Goal: Task Accomplishment & Management: Complete application form

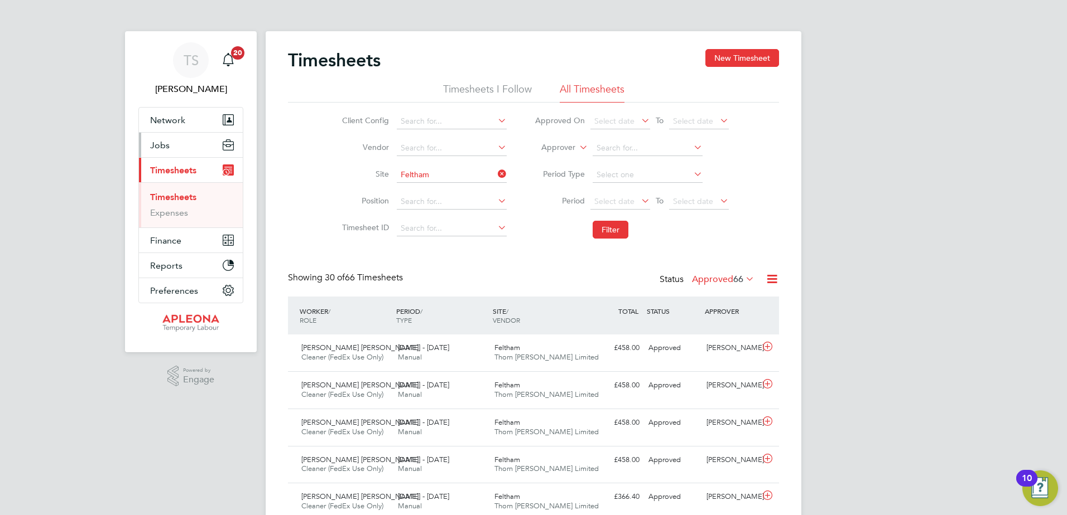
click at [161, 142] on span "Jobs" at bounding box center [160, 145] width 20 height 11
click at [161, 148] on span "Jobs" at bounding box center [160, 145] width 20 height 11
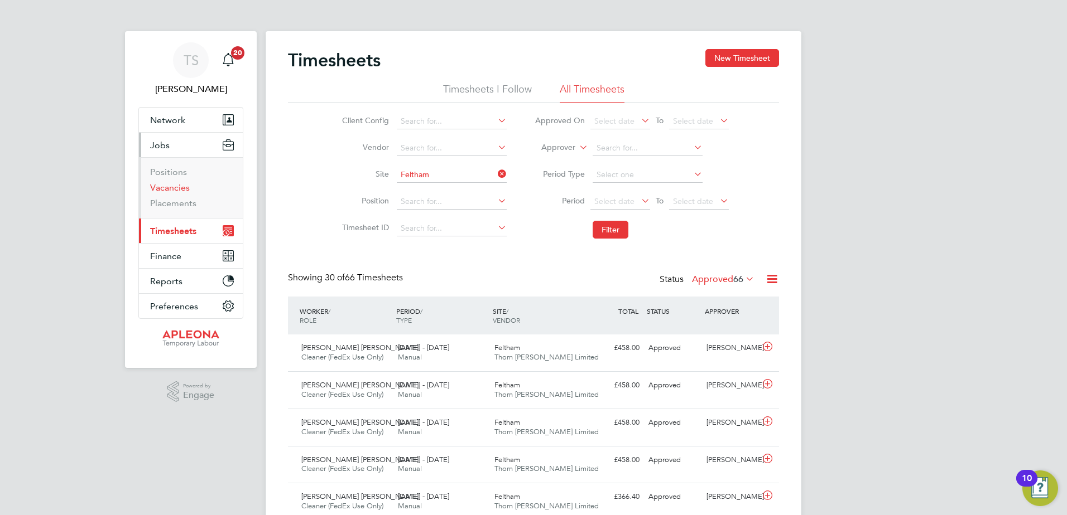
drag, startPoint x: 165, startPoint y: 189, endPoint x: 180, endPoint y: 186, distance: 14.9
click at [165, 189] on link "Vacancies" at bounding box center [170, 187] width 40 height 11
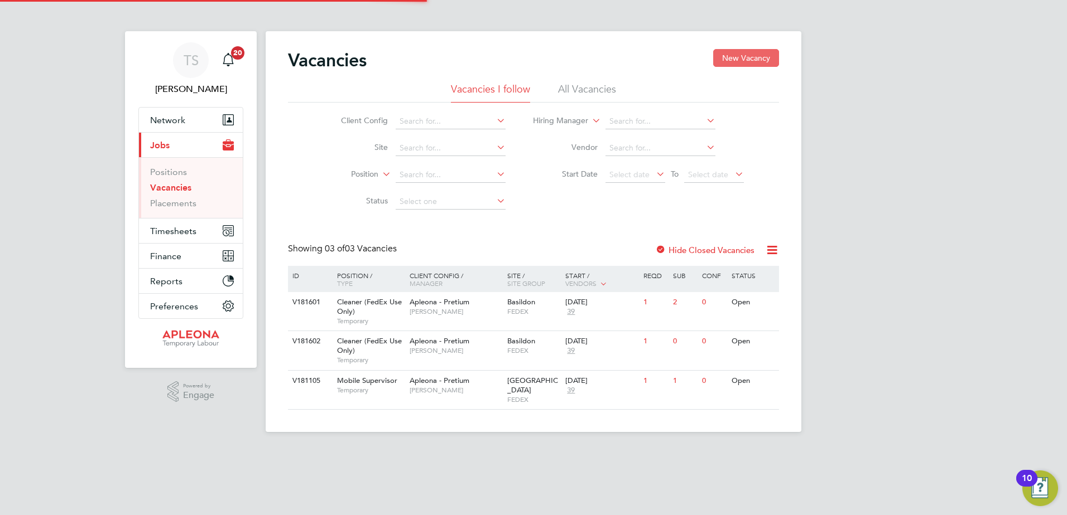
click at [747, 59] on button "New Vacancy" at bounding box center [746, 58] width 66 height 18
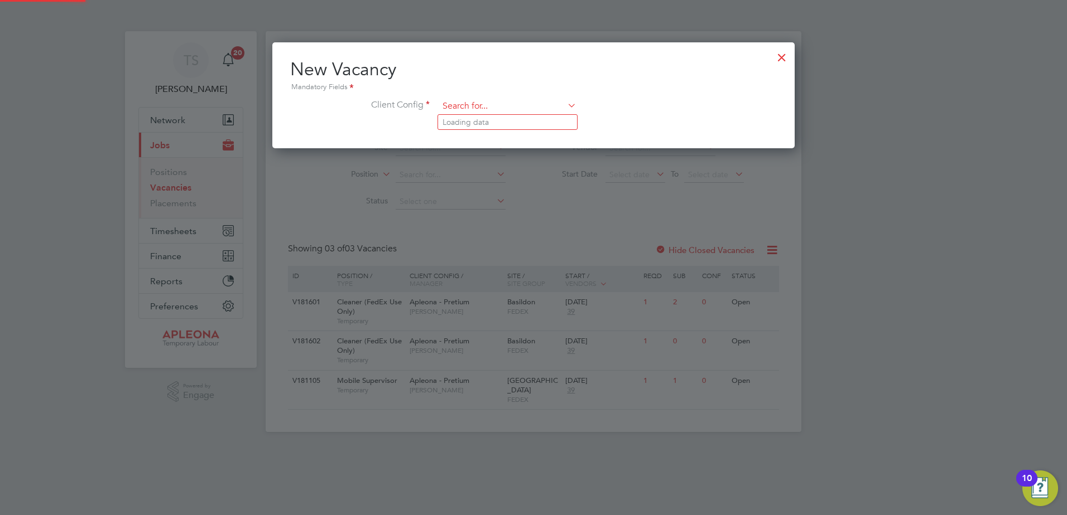
click at [467, 112] on input at bounding box center [507, 106] width 138 height 17
click at [462, 117] on li "Apleona - Pretium" at bounding box center [507, 122] width 139 height 15
type input "Apleona - Pretium"
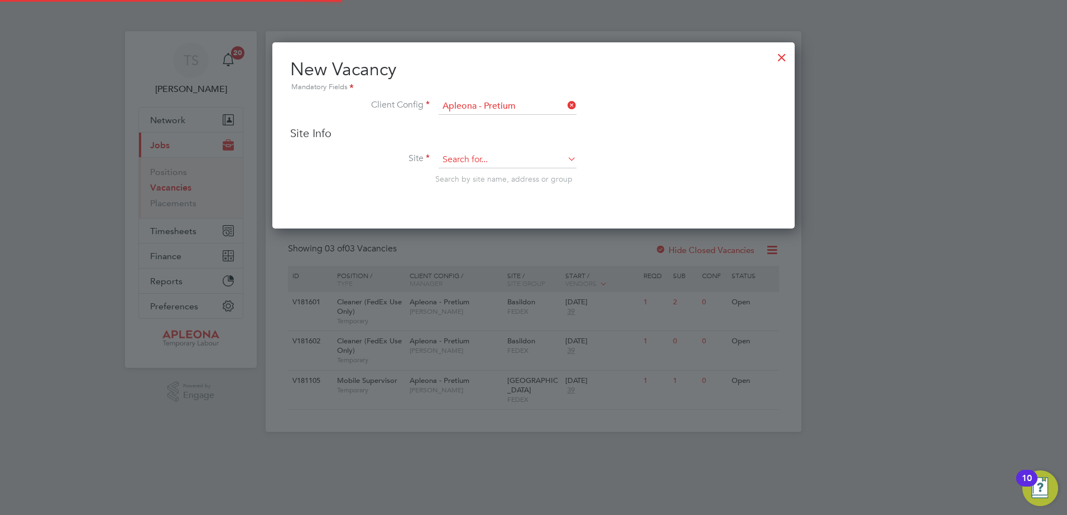
click at [451, 160] on input at bounding box center [507, 160] width 138 height 17
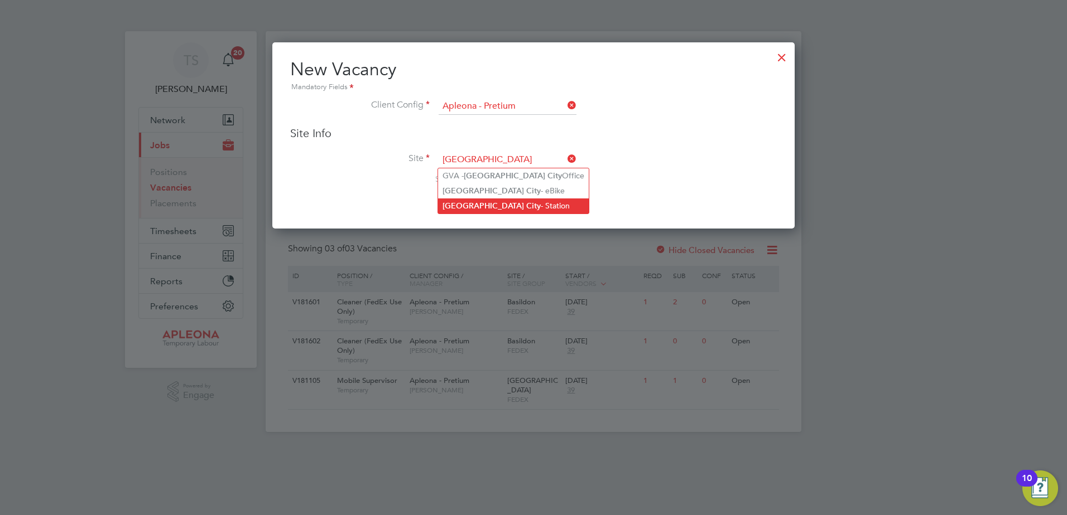
click at [526, 208] on b "City" at bounding box center [533, 205] width 15 height 9
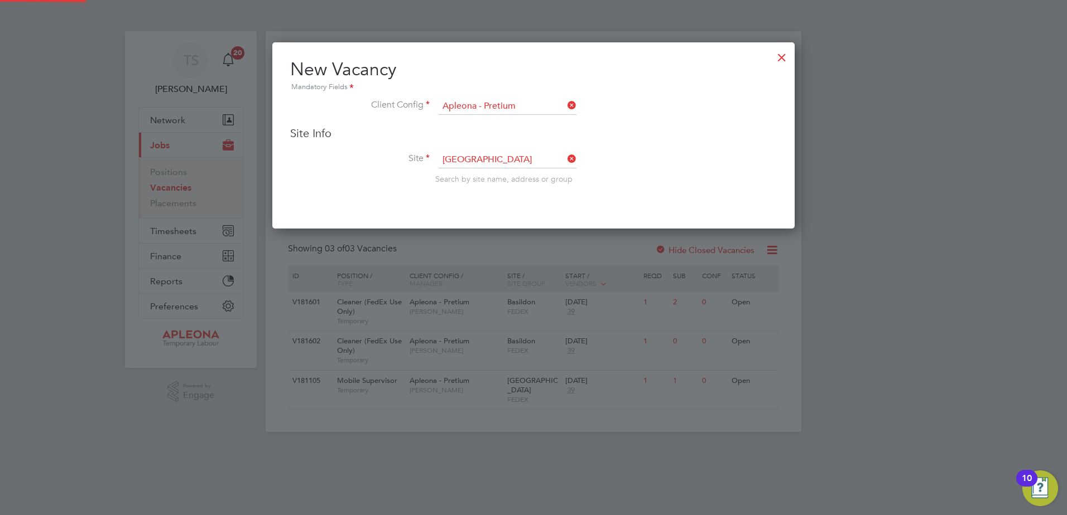
type input "[GEOGRAPHIC_DATA]"
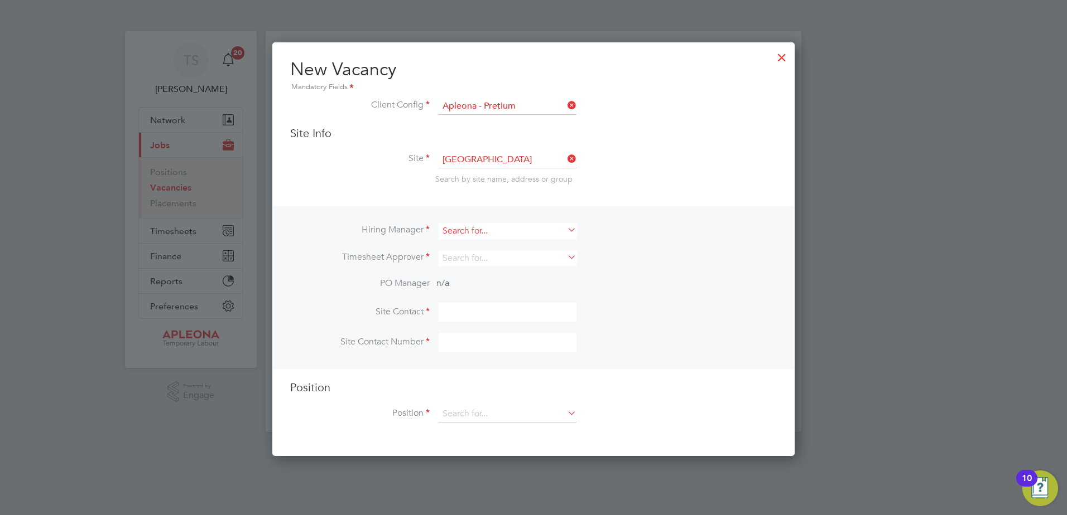
click at [466, 228] on input at bounding box center [507, 231] width 138 height 16
click at [463, 250] on li "[PERSON_NAME]" at bounding box center [507, 246] width 139 height 15
type input "[PERSON_NAME]"
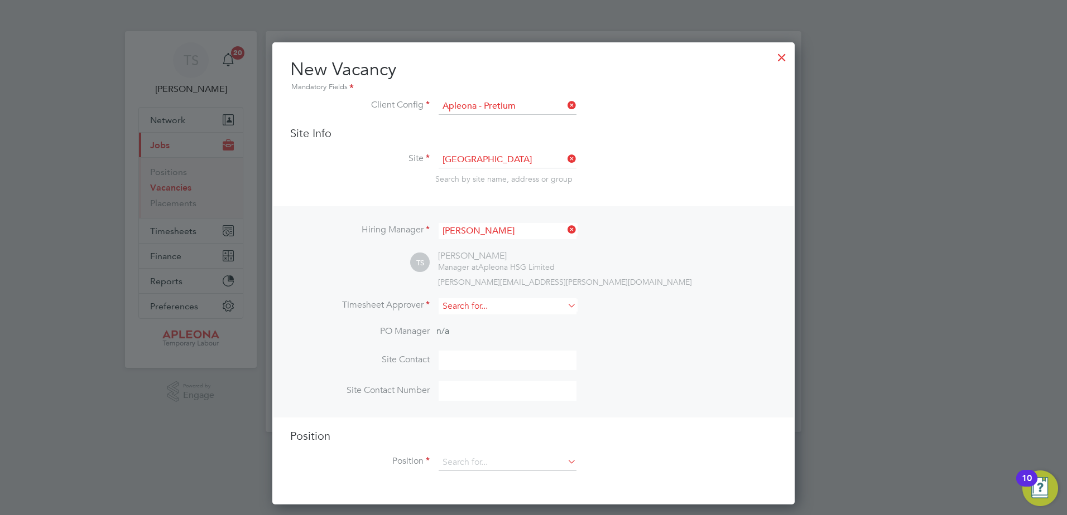
click at [459, 310] on input at bounding box center [507, 306] width 138 height 16
click at [461, 324] on b "[PERSON_NAME]" at bounding box center [474, 322] width 65 height 9
type input "[PERSON_NAME]"
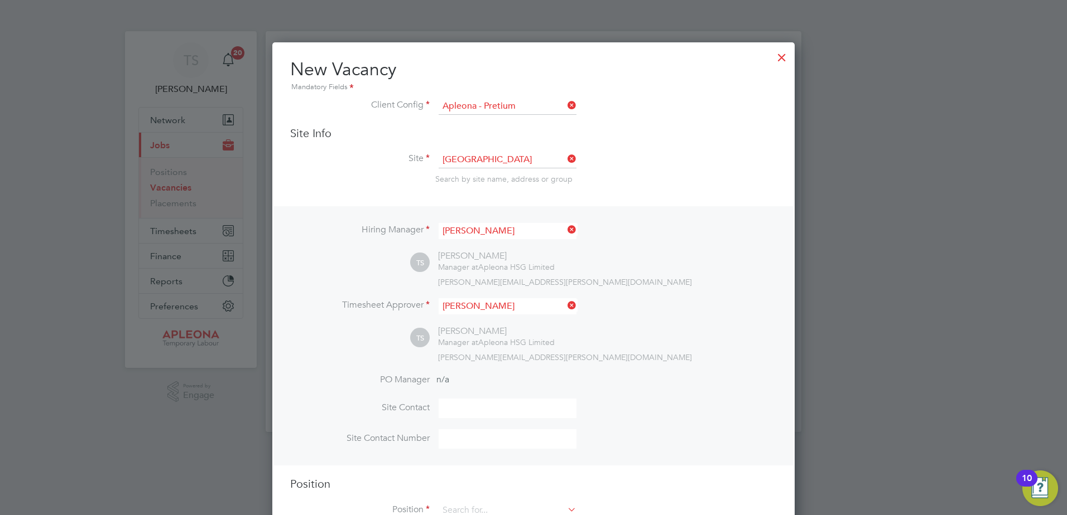
click at [464, 418] on input at bounding box center [507, 409] width 138 height 20
type input "[PERSON_NAME]"
click at [468, 505] on input at bounding box center [507, 511] width 138 height 17
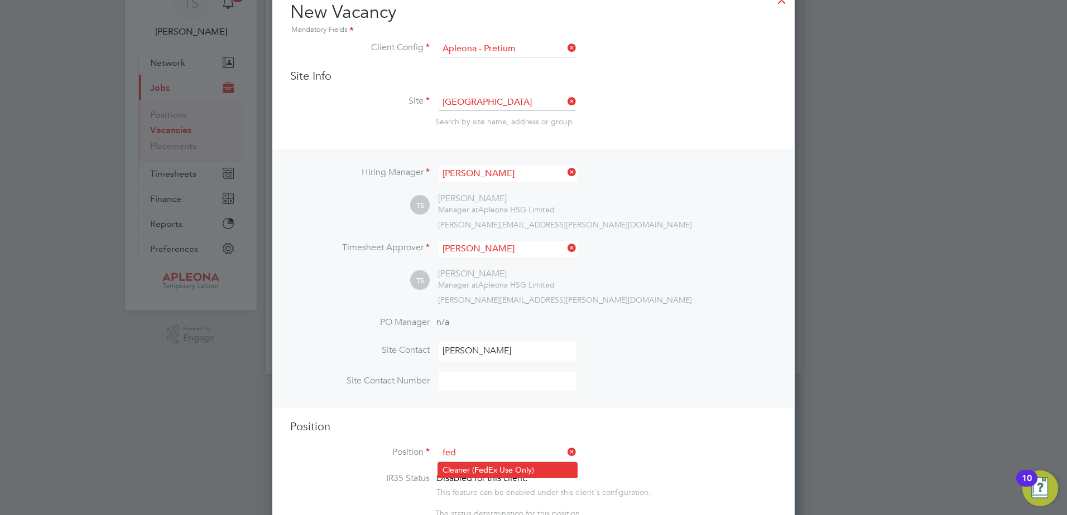
click at [467, 474] on li "Cleaner ( Fed Ex Use Only)" at bounding box center [507, 470] width 139 height 15
type input "Cleaner (FedEx Use Only)"
type textarea "**LorEm Ipsumdo Sitametconse** **Adipisc EL sedd ei tempori ut labo et dolorem …"
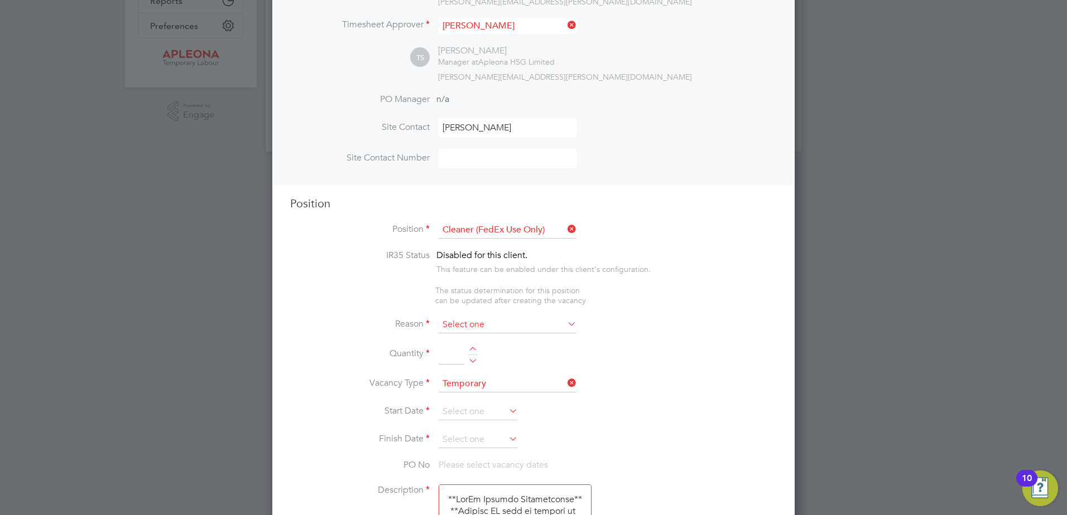
click at [470, 322] on input at bounding box center [507, 325] width 138 height 17
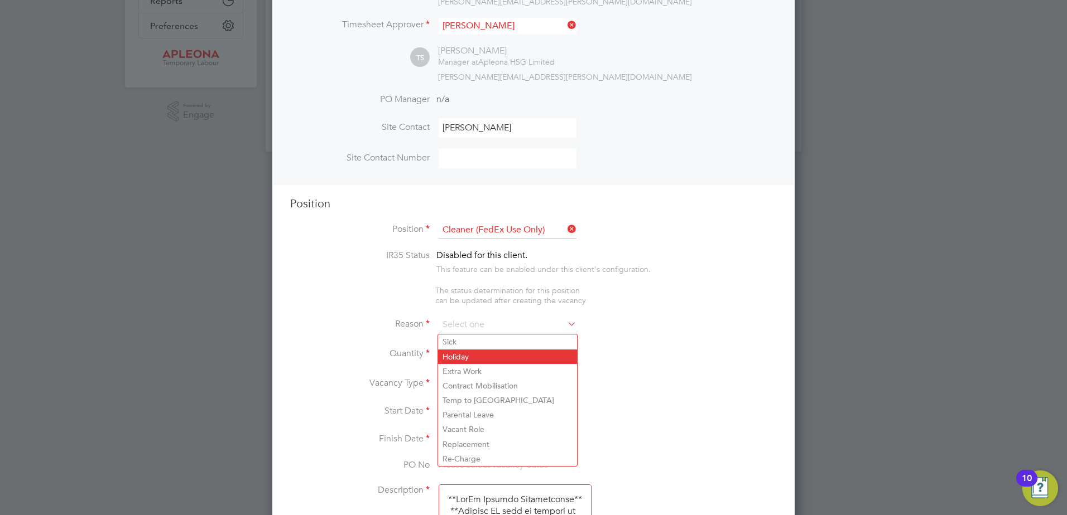
click at [464, 359] on li "Holiday" at bounding box center [507, 357] width 139 height 15
type input "Holiday"
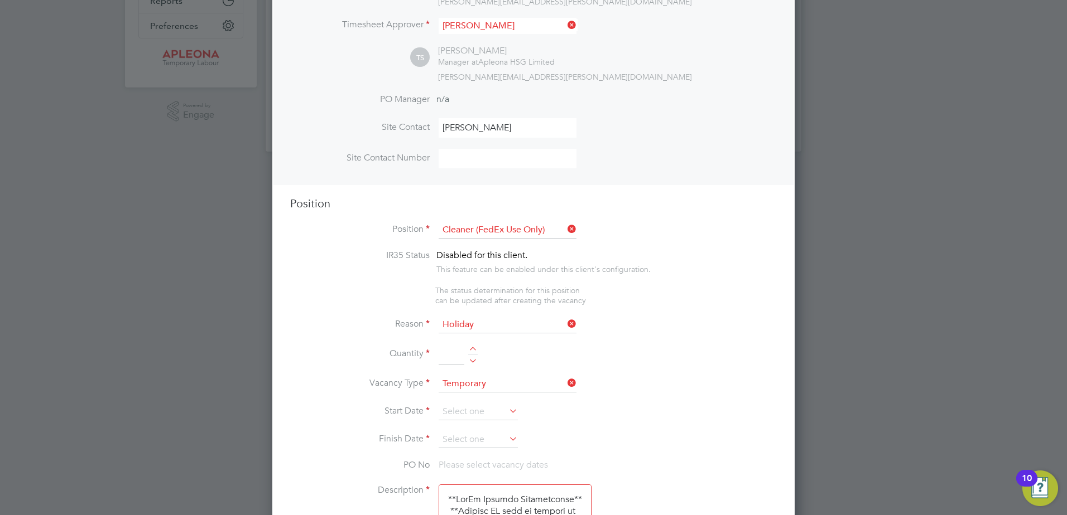
click at [474, 349] on div at bounding box center [472, 351] width 9 height 8
type input "1"
click at [452, 410] on input at bounding box center [477, 412] width 79 height 17
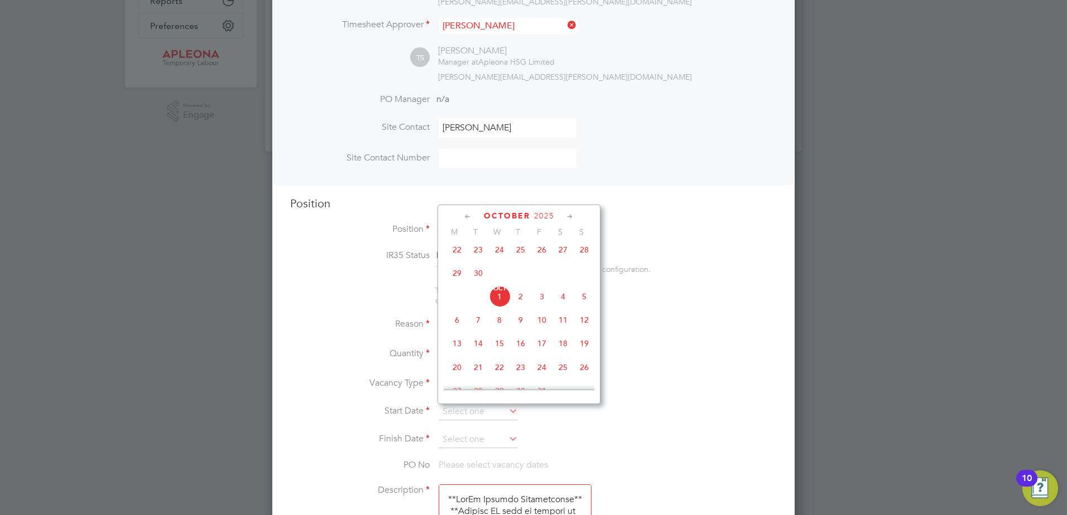
click at [543, 328] on span "10" at bounding box center [541, 320] width 21 height 21
type input "[DATE]"
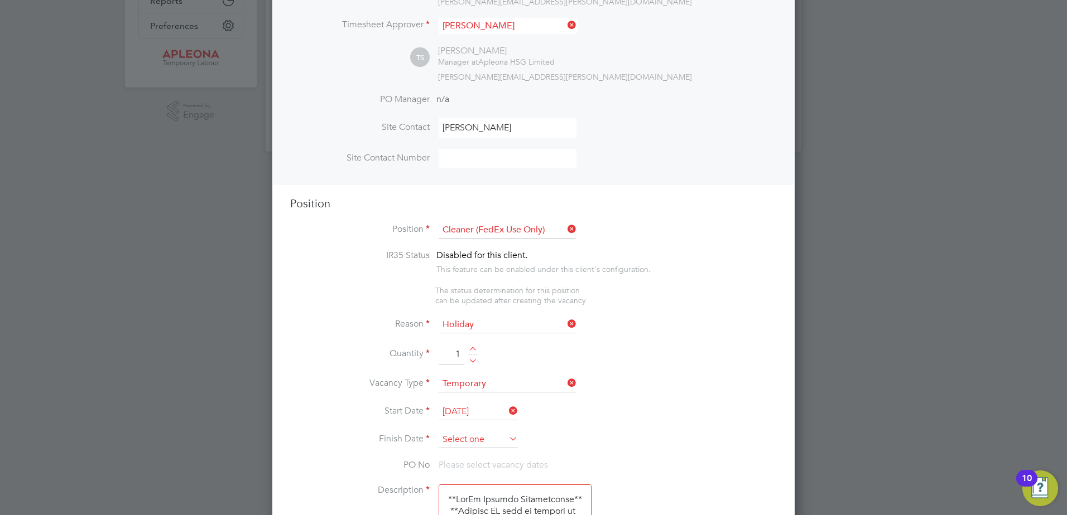
click at [462, 440] on input at bounding box center [477, 440] width 79 height 17
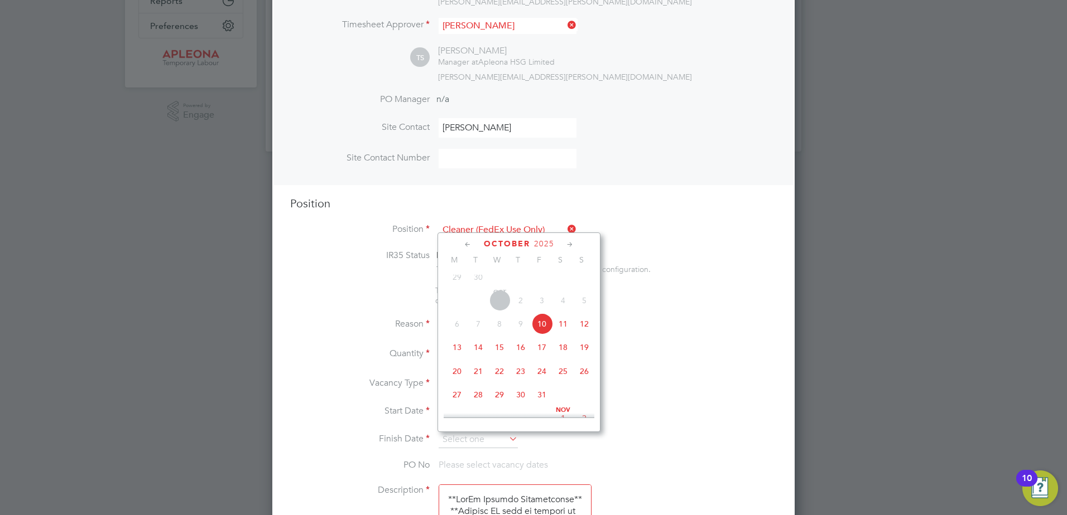
click at [520, 355] on span "16" at bounding box center [520, 347] width 21 height 21
type input "[DATE]"
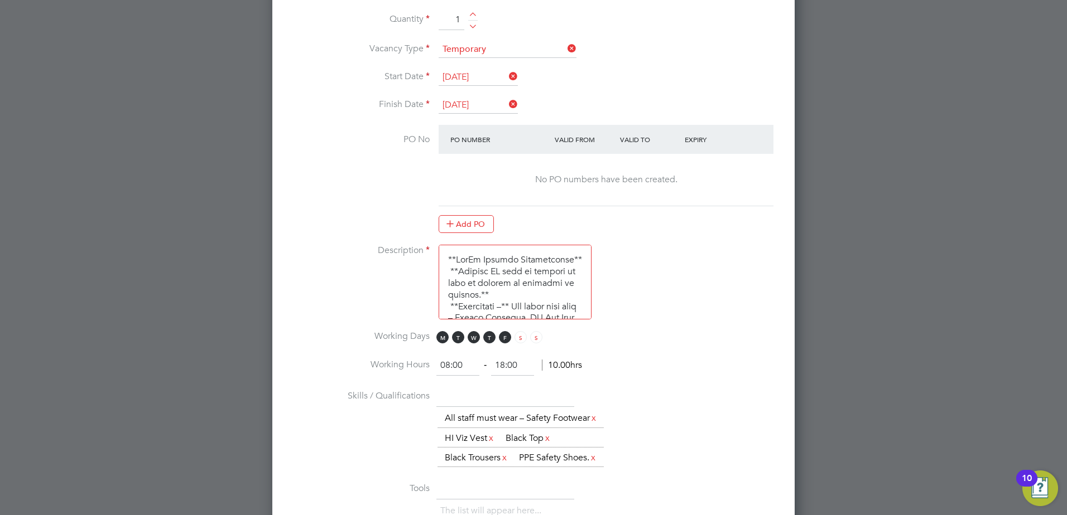
click at [505, 366] on input "18:00" at bounding box center [512, 366] width 43 height 20
type input "12:00"
click at [574, 383] on li "Working Hours 08:00 ‐ 12:00 10.00hrs" at bounding box center [533, 371] width 486 height 31
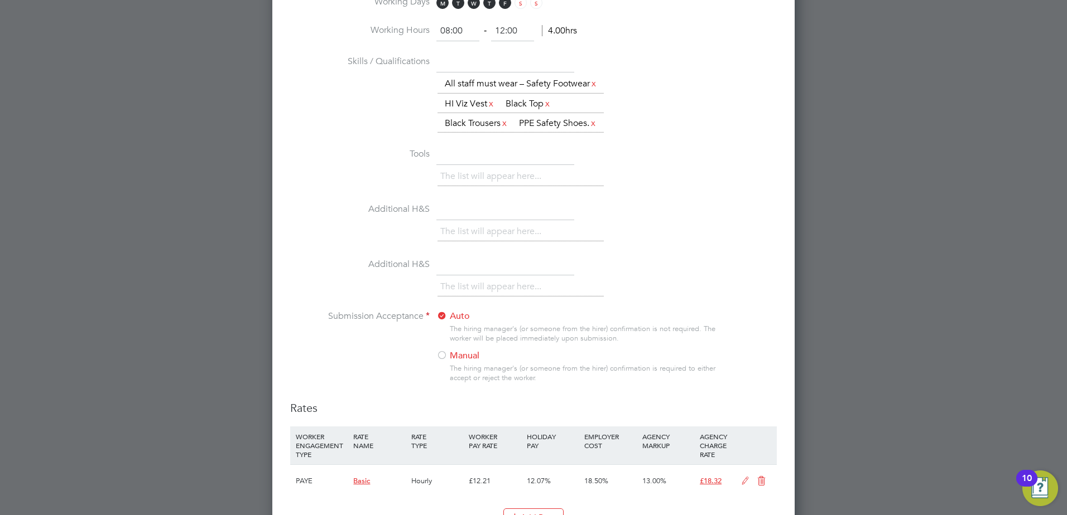
click at [445, 362] on div at bounding box center [441, 356] width 11 height 11
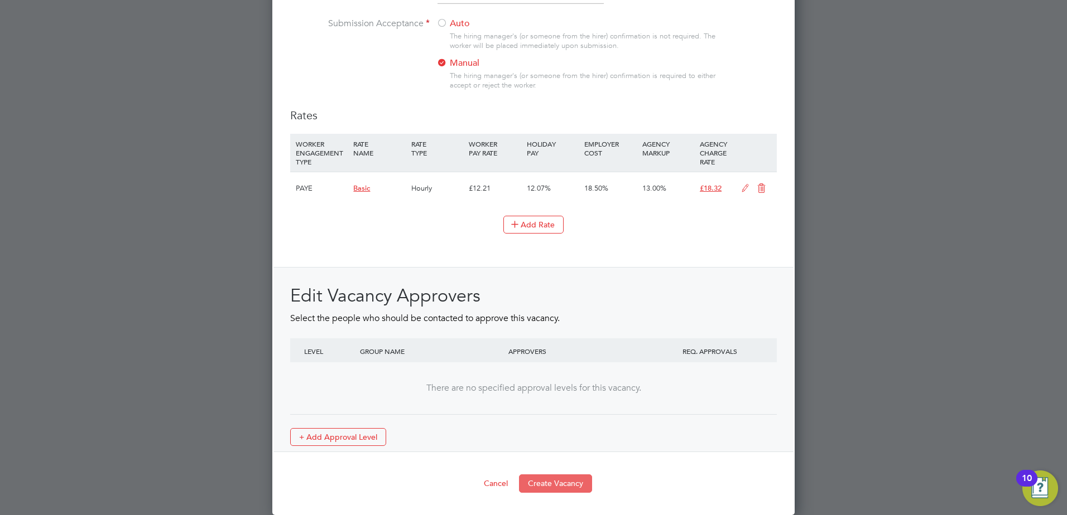
click at [555, 478] on button "Create Vacancy" at bounding box center [555, 484] width 73 height 18
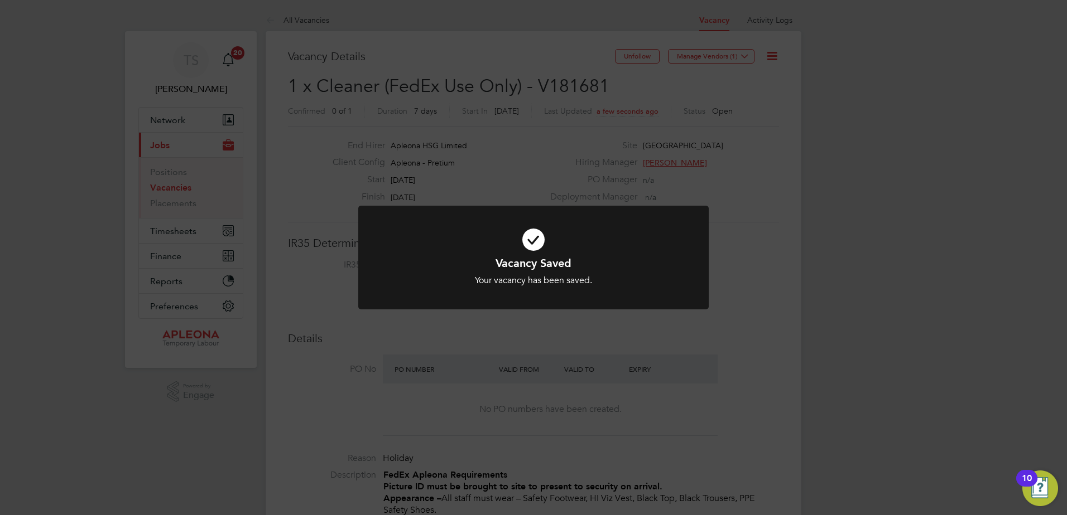
click at [750, 56] on div "Vacancy Saved Your vacancy has been saved. Cancel Okay" at bounding box center [533, 257] width 1067 height 515
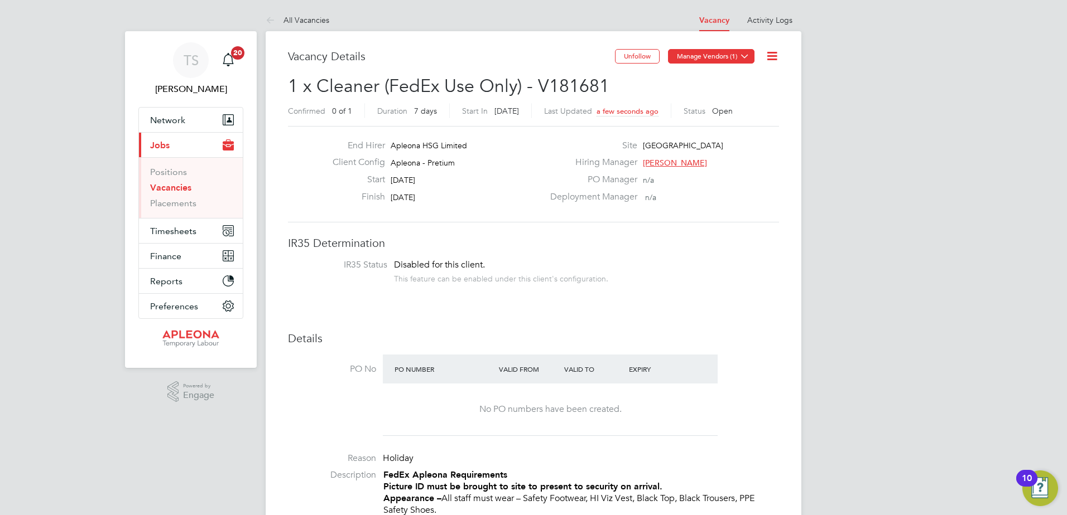
click at [745, 56] on icon at bounding box center [744, 56] width 8 height 8
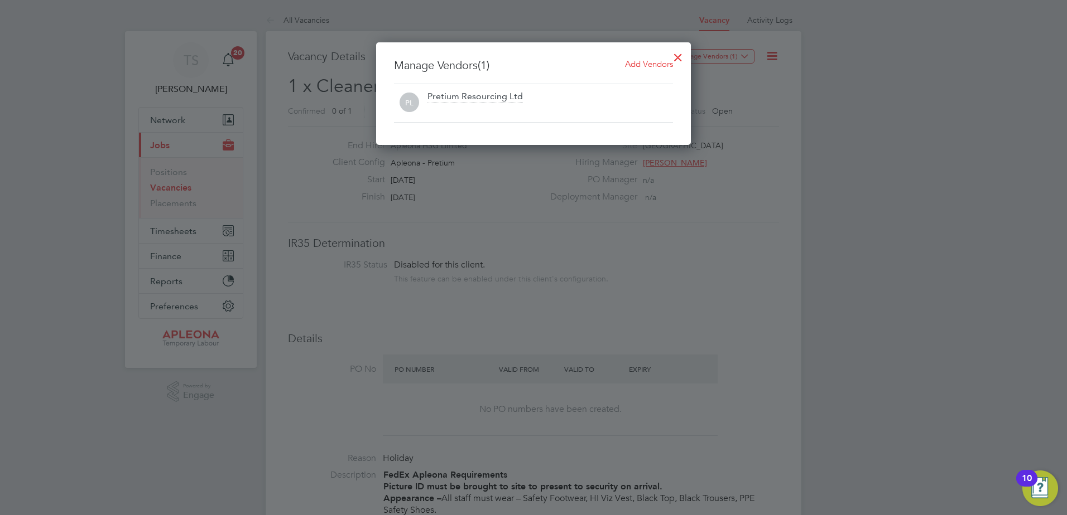
click at [638, 62] on span "Add Vendors" at bounding box center [649, 64] width 48 height 11
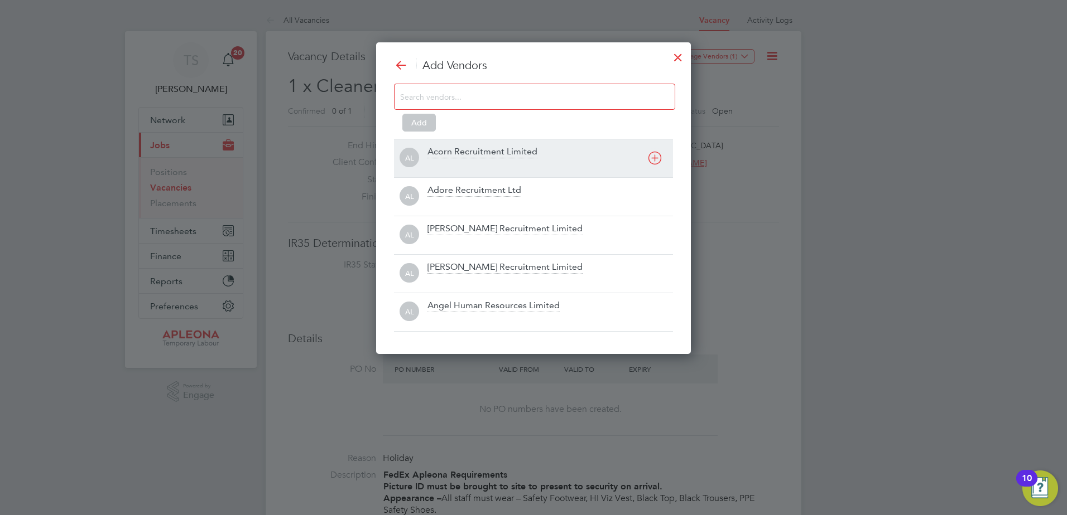
click at [441, 159] on div "Acorn Recruitment Limited" at bounding box center [549, 158] width 245 height 25
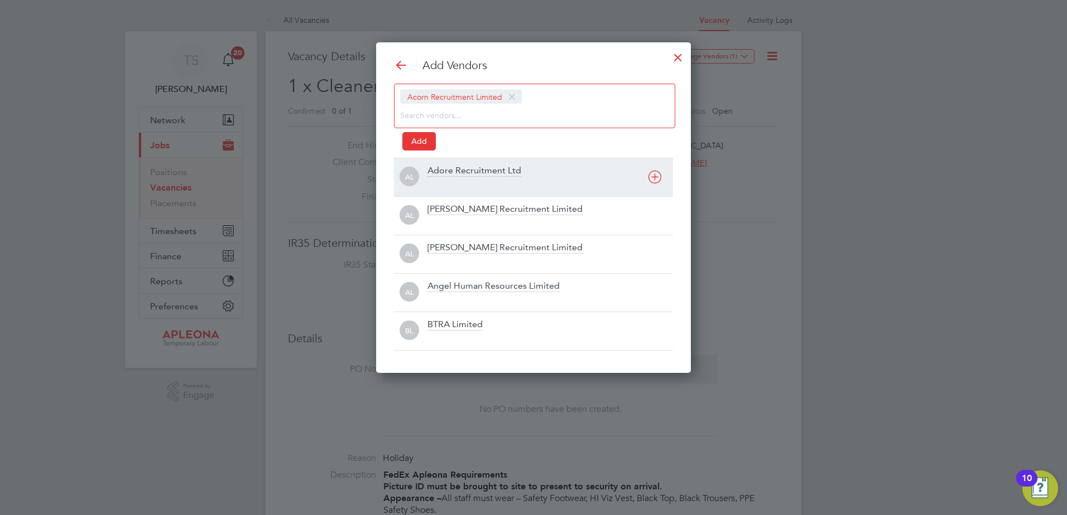
click at [434, 171] on div "Adore Recruitment Ltd" at bounding box center [474, 171] width 94 height 12
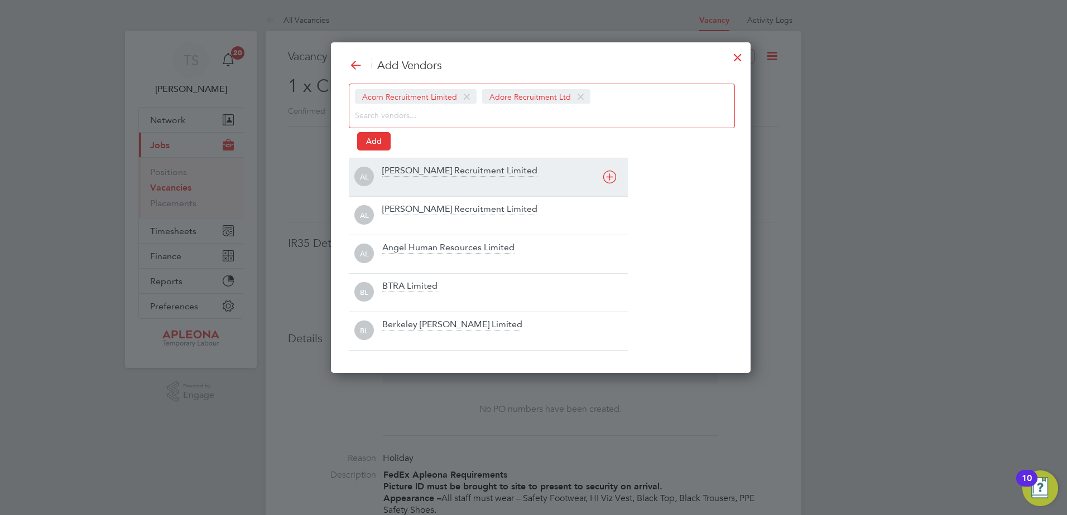
click at [411, 173] on div "[PERSON_NAME] Recruitment Limited" at bounding box center [459, 171] width 155 height 12
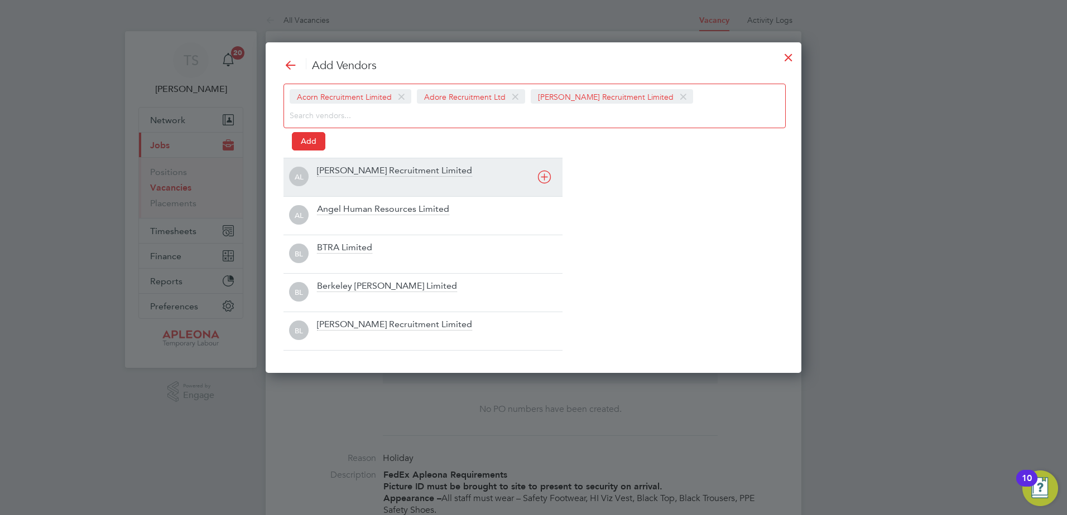
click at [344, 175] on div "[PERSON_NAME] Recruitment Limited" at bounding box center [394, 171] width 155 height 12
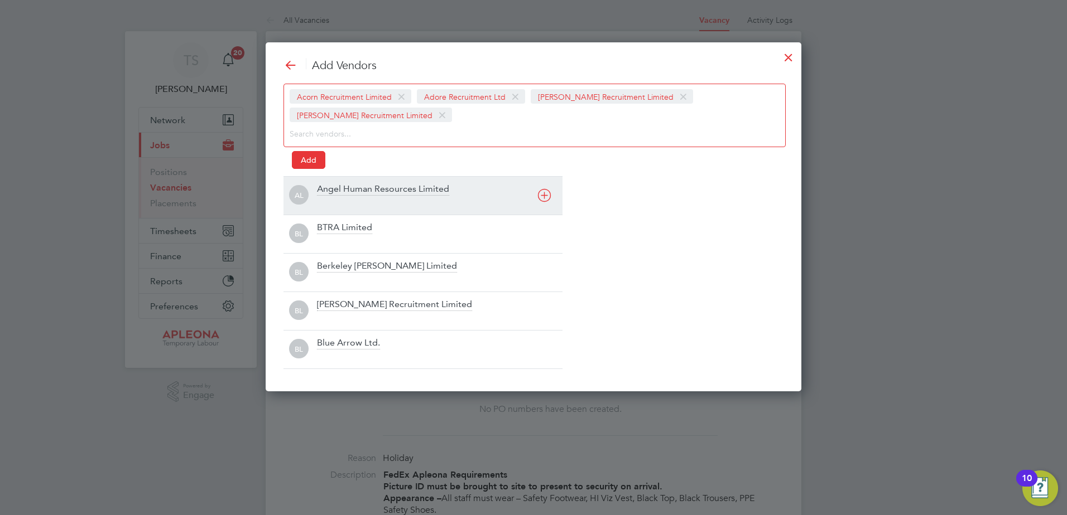
click at [322, 194] on div "Angel Human Resources Limited" at bounding box center [383, 190] width 132 height 12
click at [325, 194] on div "BTRA Limited" at bounding box center [344, 190] width 55 height 12
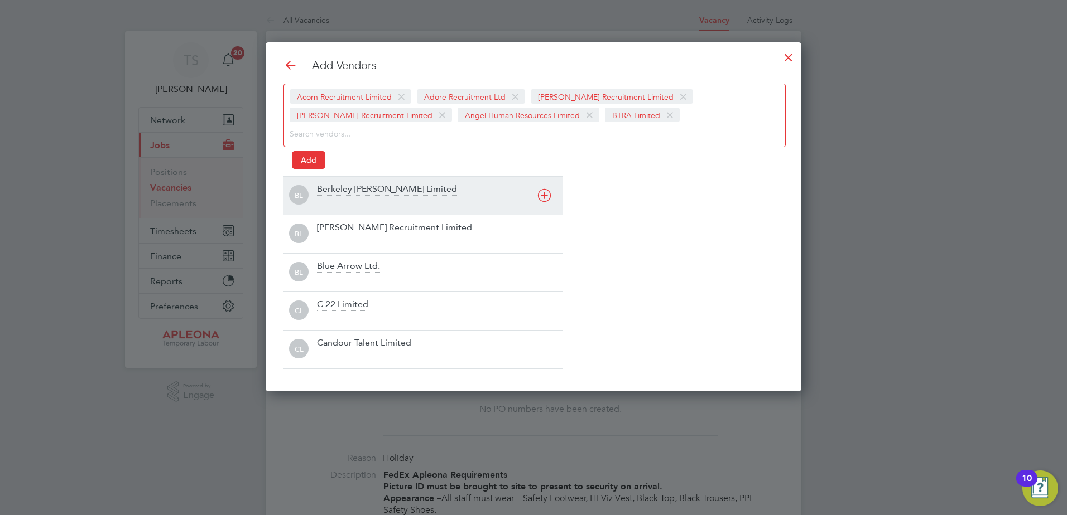
click at [322, 194] on div "Berkeley [PERSON_NAME] Limited" at bounding box center [387, 190] width 140 height 12
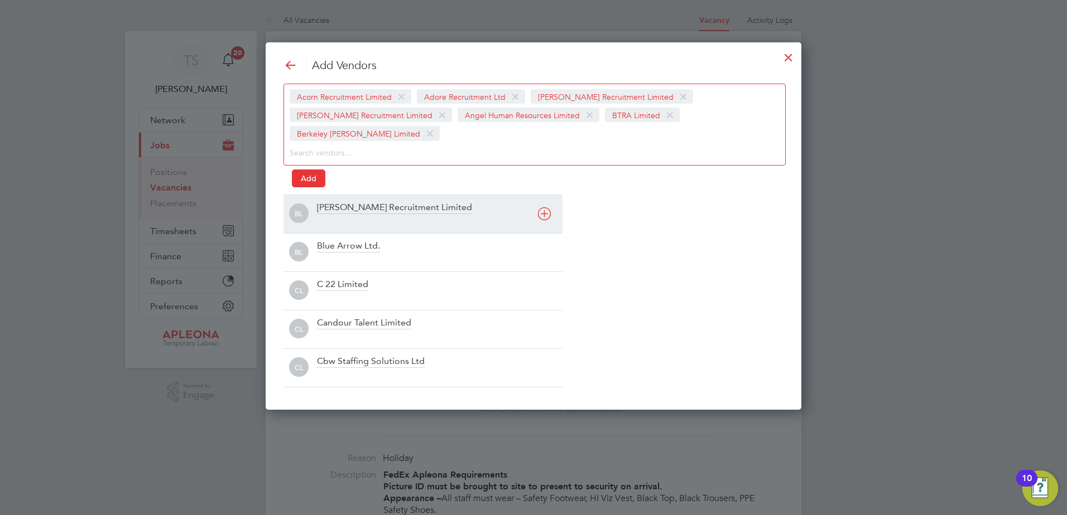
click at [335, 202] on div "[PERSON_NAME] Recruitment Limited" at bounding box center [394, 208] width 155 height 12
click at [322, 204] on div "Blue Arrow Ltd." at bounding box center [348, 208] width 63 height 12
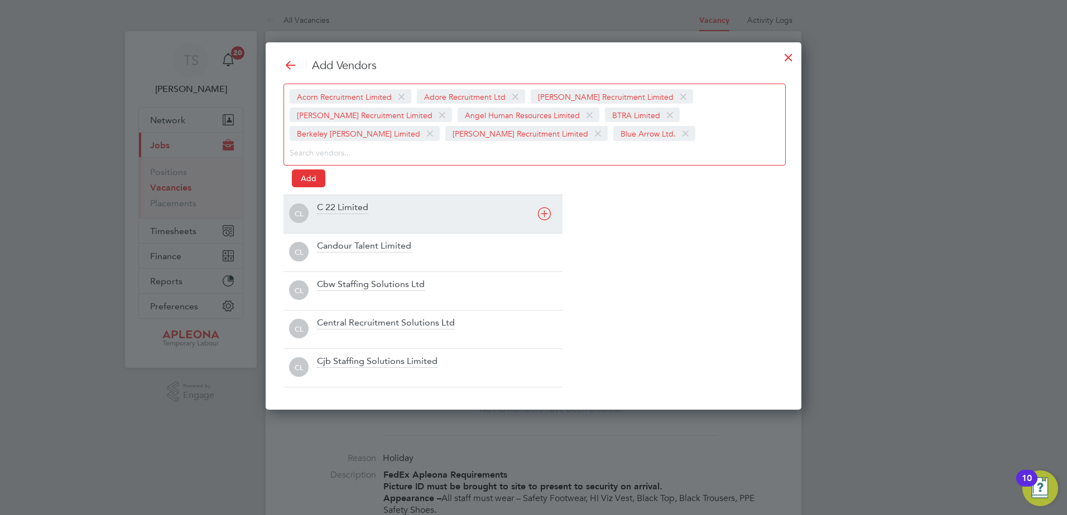
click at [322, 205] on div "C 22 Limited" at bounding box center [342, 208] width 51 height 12
click at [322, 205] on div "Candour Talent Limited" at bounding box center [364, 208] width 94 height 12
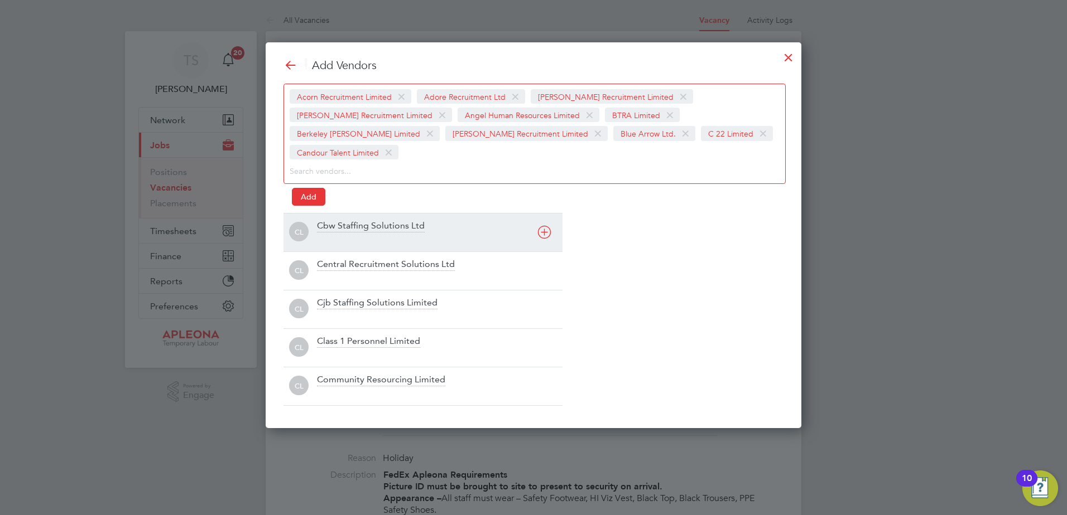
click at [323, 220] on div "Cbw Staffing Solutions Ltd" at bounding box center [371, 226] width 108 height 12
click at [328, 222] on div "Central Recruitment Solutions Ltd" at bounding box center [386, 226] width 138 height 12
click at [335, 229] on div "Cjb Staffing Solutions Limited" at bounding box center [377, 226] width 120 height 12
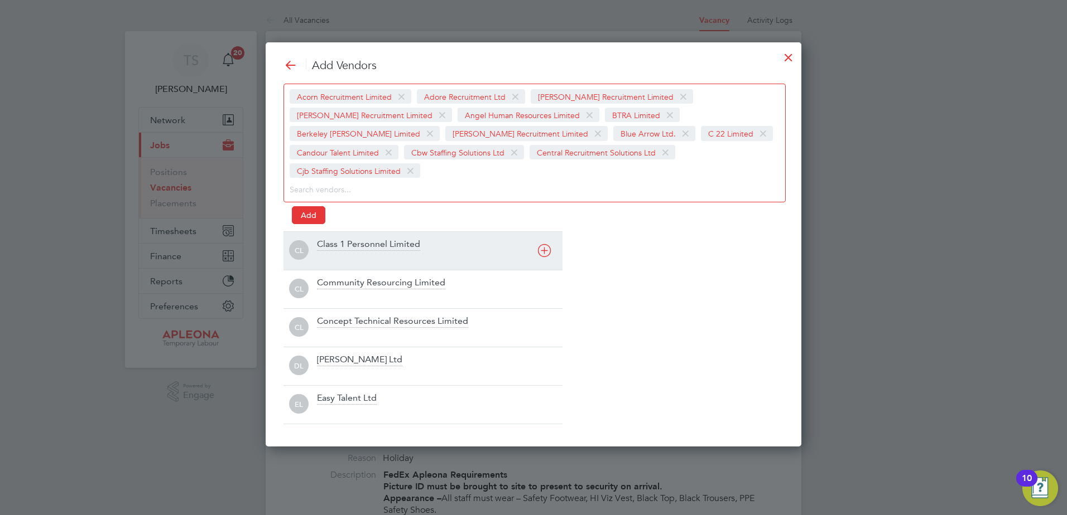
click at [335, 239] on div "Class 1 Personnel Limited" at bounding box center [368, 245] width 103 height 12
click at [329, 250] on div "Community Resourcing Limited" at bounding box center [381, 245] width 128 height 12
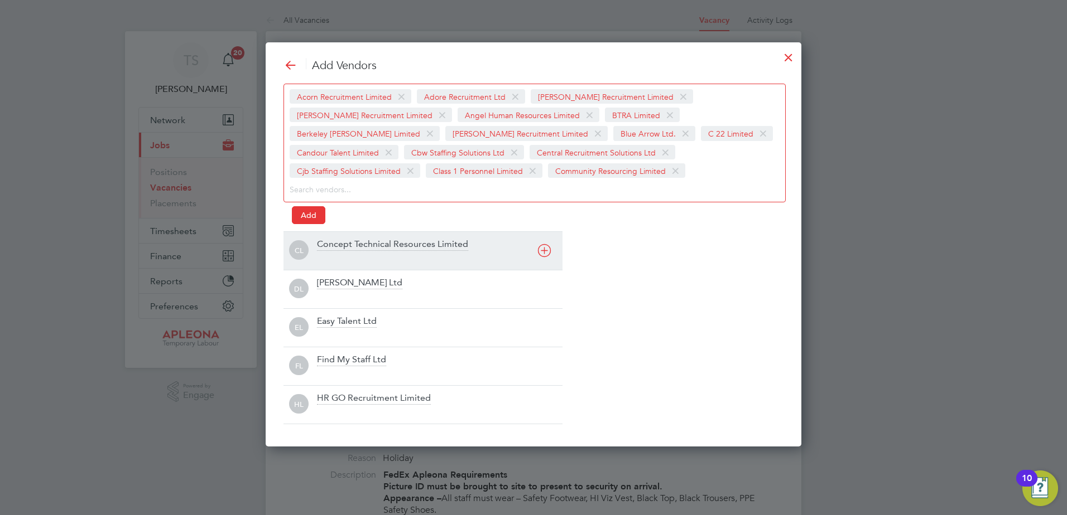
click at [329, 250] on div "Concept Technical Resources Limited" at bounding box center [392, 245] width 151 height 12
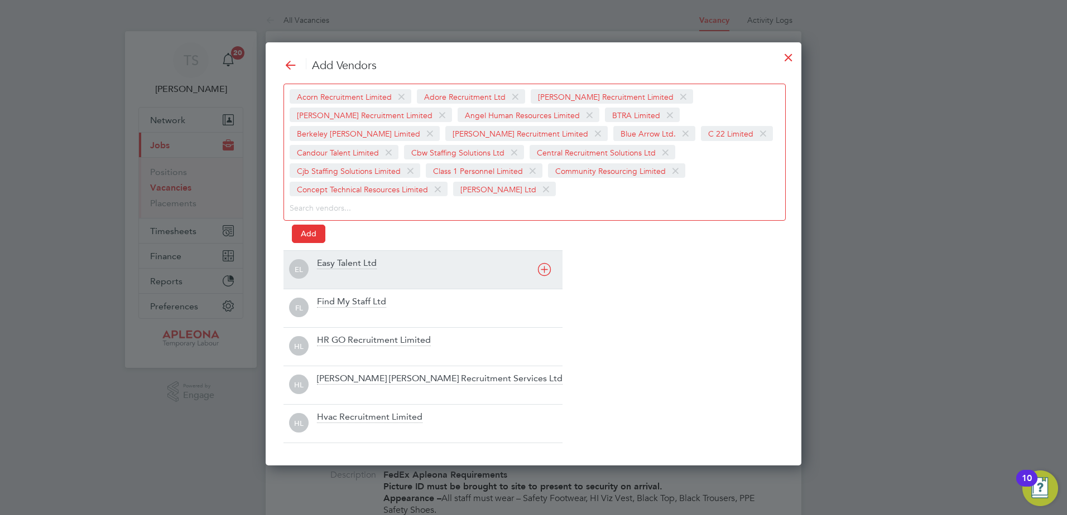
click at [327, 265] on div "Easy Talent Ltd" at bounding box center [347, 264] width 60 height 12
click at [327, 265] on div "Find My Staff Ltd" at bounding box center [351, 264] width 69 height 12
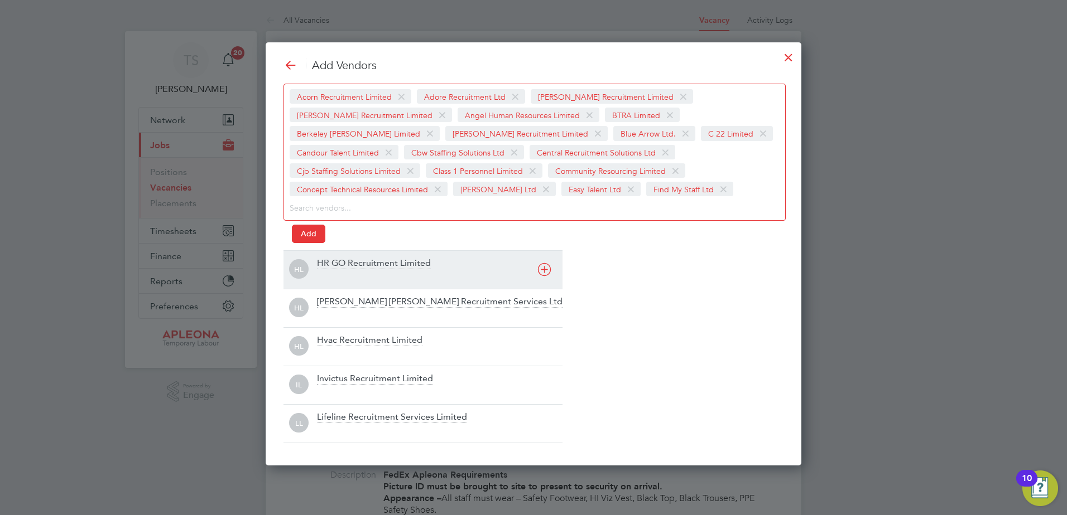
click at [327, 266] on div "HR GO Recruitment Limited" at bounding box center [374, 264] width 114 height 12
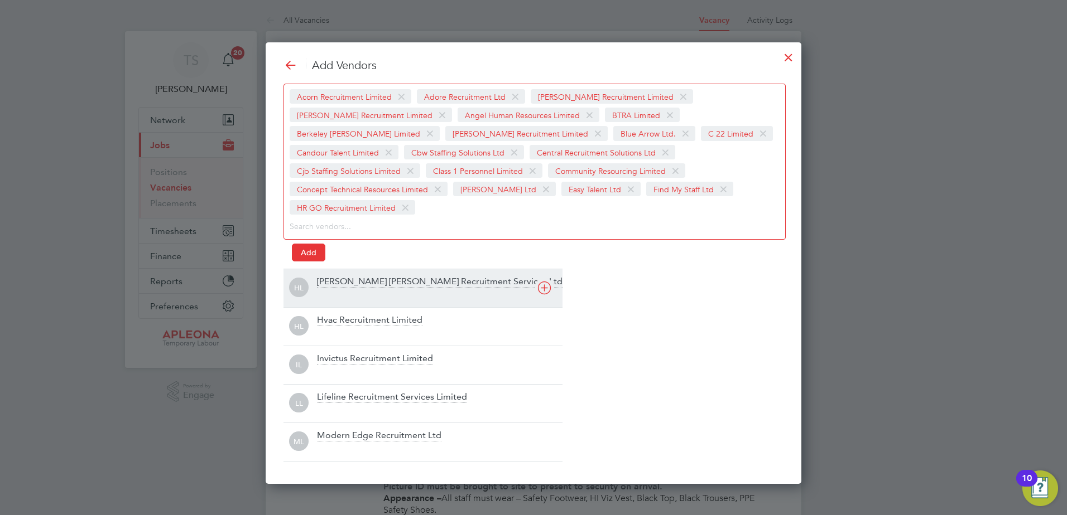
click at [325, 276] on div "[PERSON_NAME] [PERSON_NAME] Recruitment Services Ltd" at bounding box center [439, 288] width 245 height 25
click at [325, 271] on div "HL Hvac Recruitment Limited" at bounding box center [422, 288] width 279 height 38
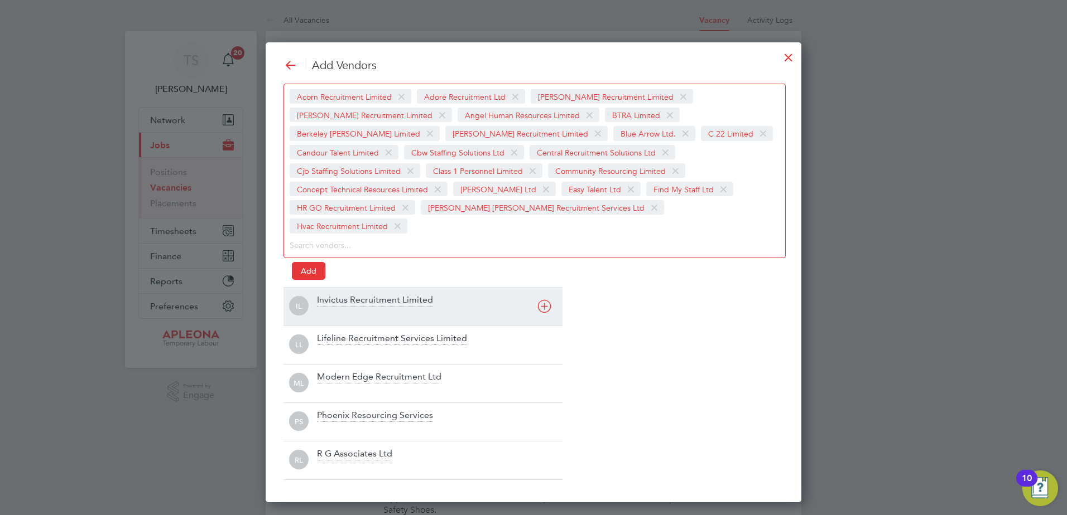
click at [325, 295] on div "Invictus Recruitment Limited" at bounding box center [375, 301] width 116 height 12
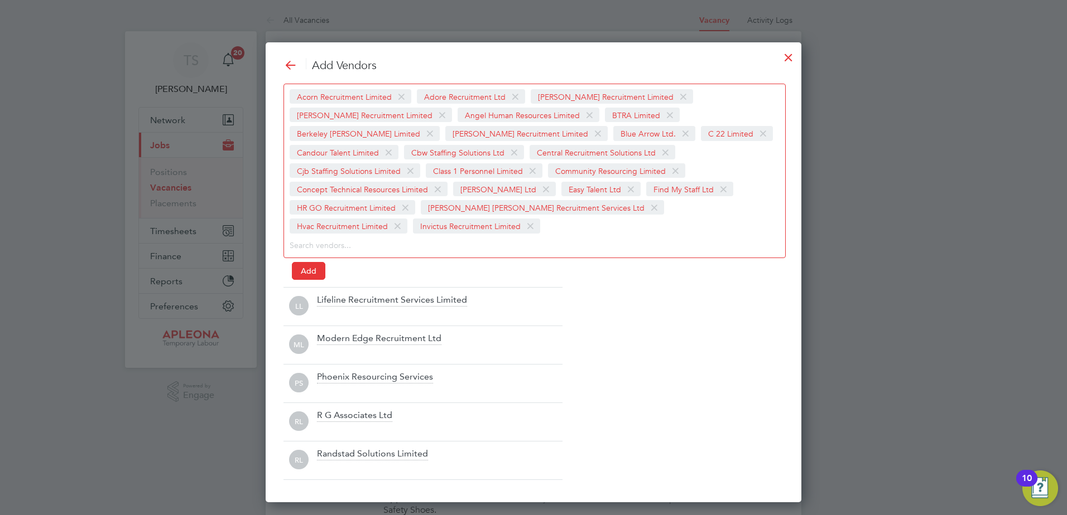
click at [325, 295] on div "Lifeline Recruitment Services Limited" at bounding box center [392, 301] width 150 height 12
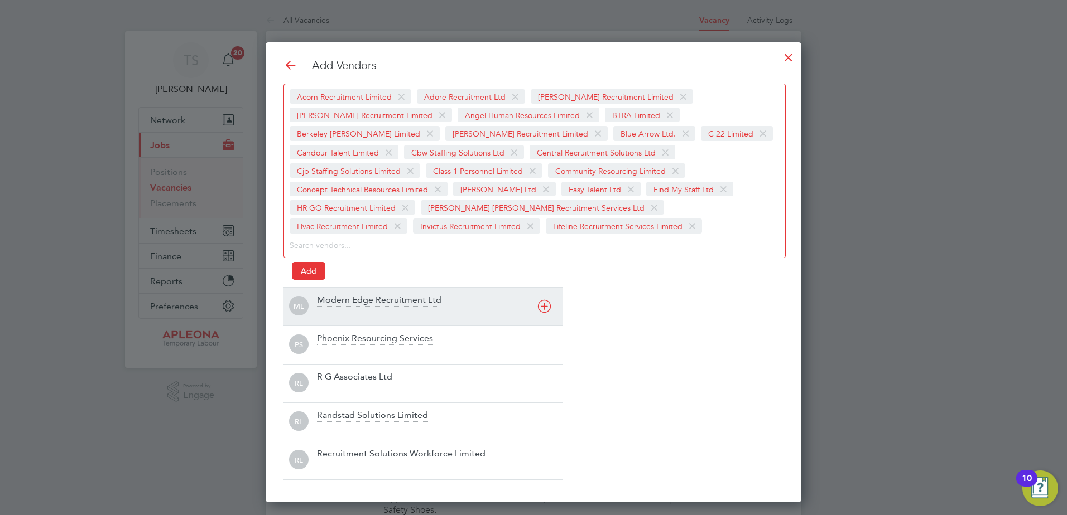
click at [326, 303] on div "Modern Edge Recruitment Ltd" at bounding box center [379, 301] width 124 height 12
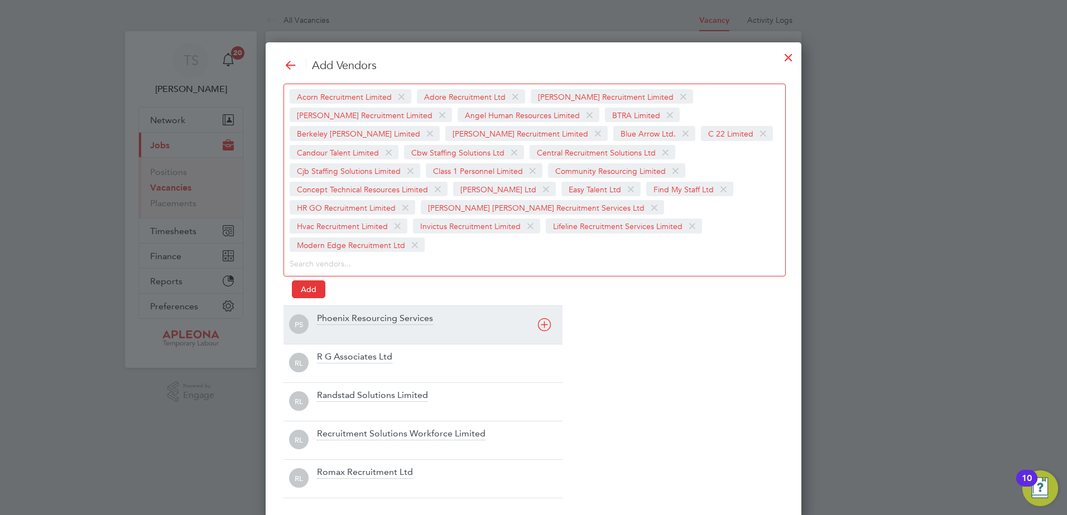
click at [326, 313] on div "Phoenix Resourcing Services" at bounding box center [375, 319] width 116 height 12
click at [329, 327] on div at bounding box center [439, 332] width 245 height 11
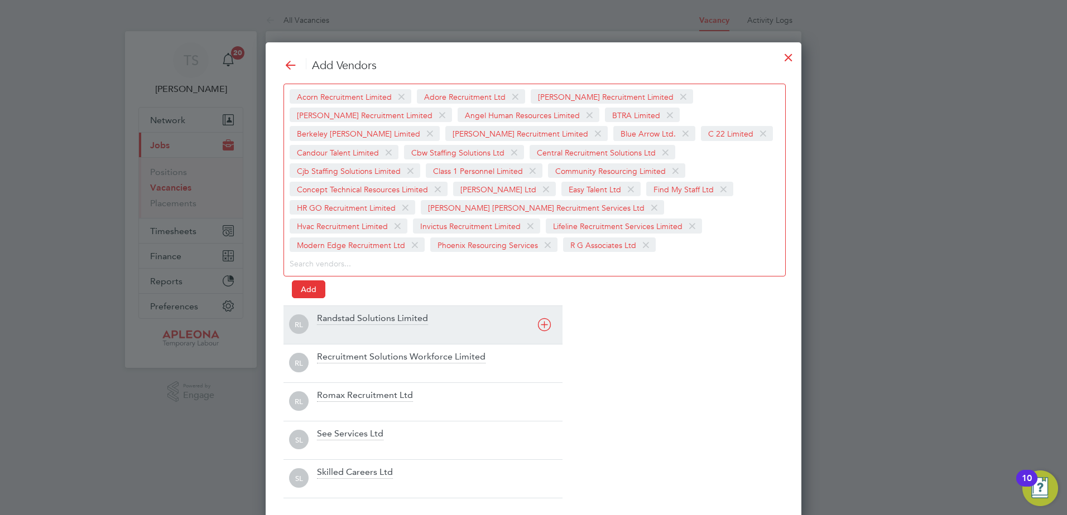
click at [328, 325] on div "Randstad Solutions Limited" at bounding box center [439, 325] width 245 height 25
click at [328, 325] on div "Recruitment Solutions Workforce Limited" at bounding box center [439, 325] width 245 height 25
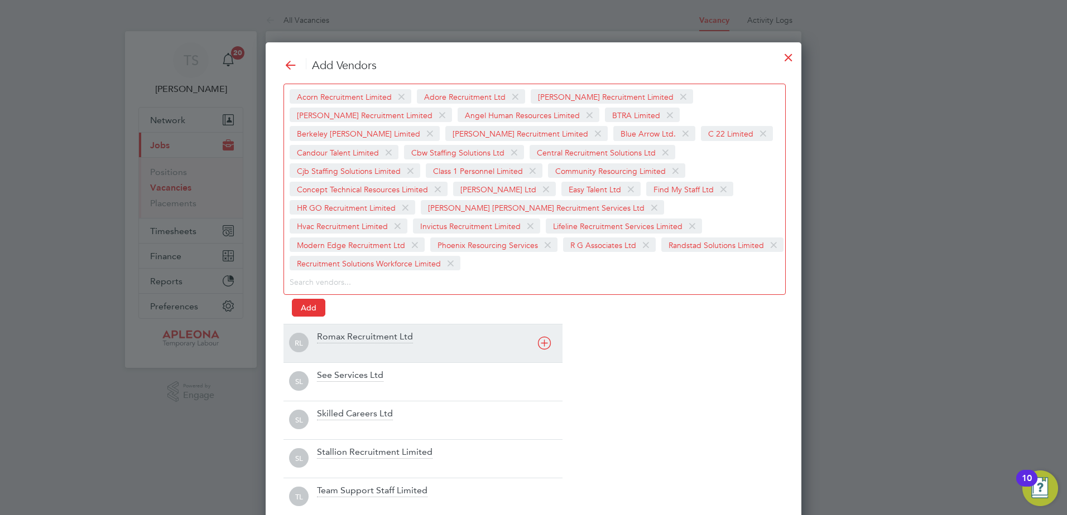
click at [328, 331] on div "Romax Recruitment Ltd" at bounding box center [439, 343] width 245 height 25
click at [327, 341] on div "See Services Ltd" at bounding box center [350, 337] width 66 height 12
click at [327, 343] on div "Skilled Careers Ltd" at bounding box center [355, 337] width 76 height 12
click at [327, 340] on div "Stallion Recruitment Limited" at bounding box center [374, 337] width 115 height 12
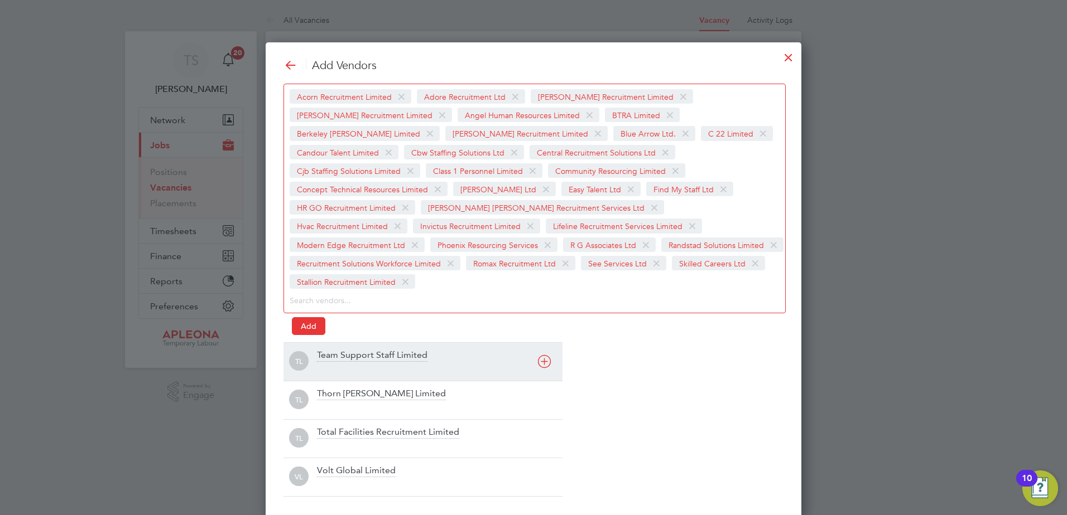
click at [327, 350] on div "Team Support Staff Limited" at bounding box center [372, 356] width 110 height 12
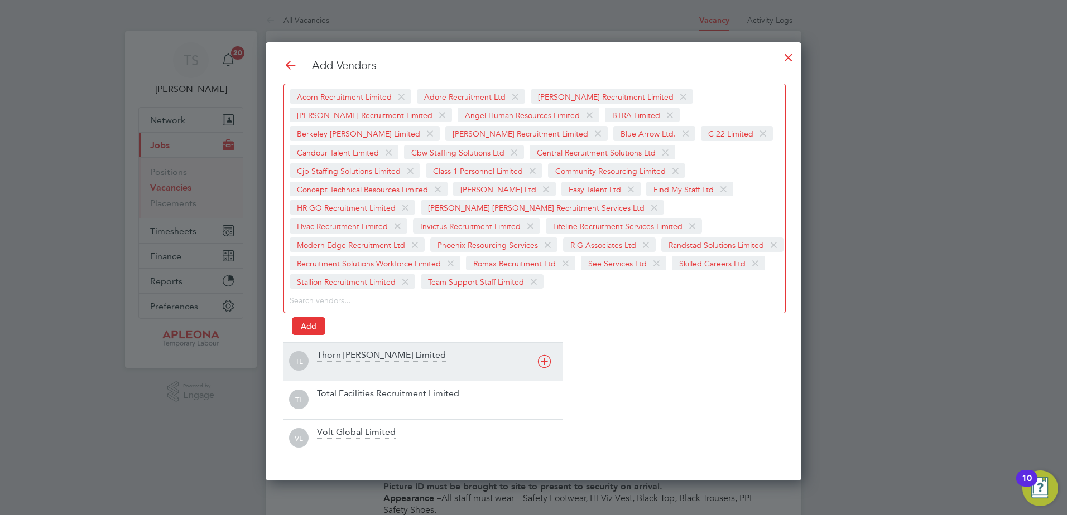
click at [327, 346] on div "[PERSON_NAME] Limited" at bounding box center [422, 362] width 279 height 38
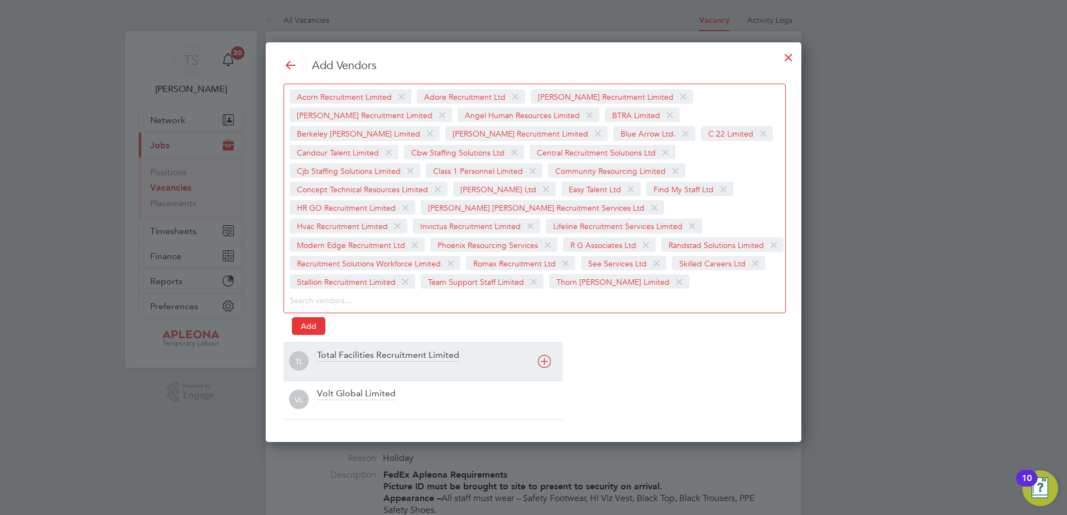
click at [327, 350] on div "TL Total Facilities Recruitment Limited" at bounding box center [422, 362] width 279 height 38
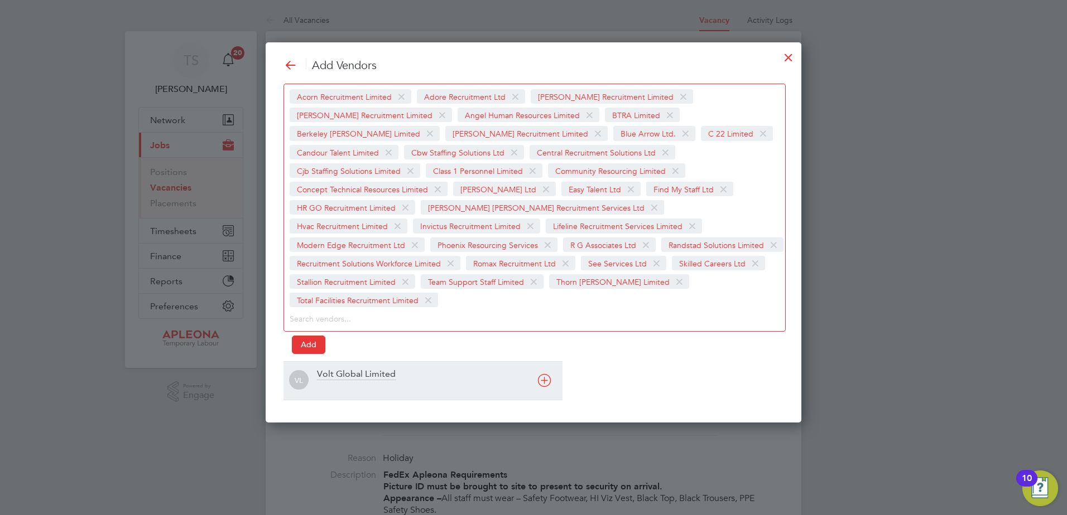
click at [328, 369] on div "Volt Global Limited" at bounding box center [439, 381] width 245 height 25
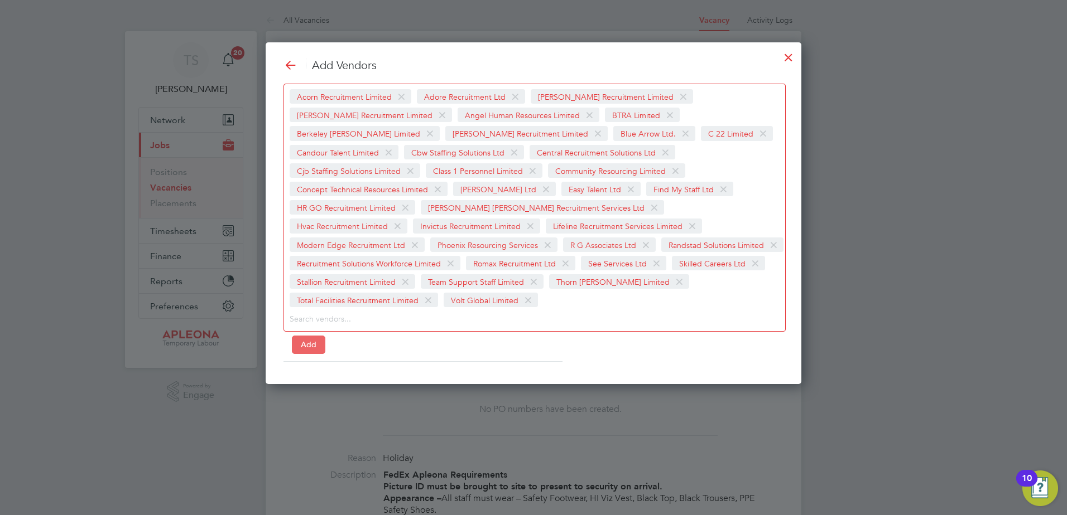
click at [309, 336] on button "Add" at bounding box center [308, 345] width 33 height 18
click at [789, 54] on div at bounding box center [788, 55] width 20 height 20
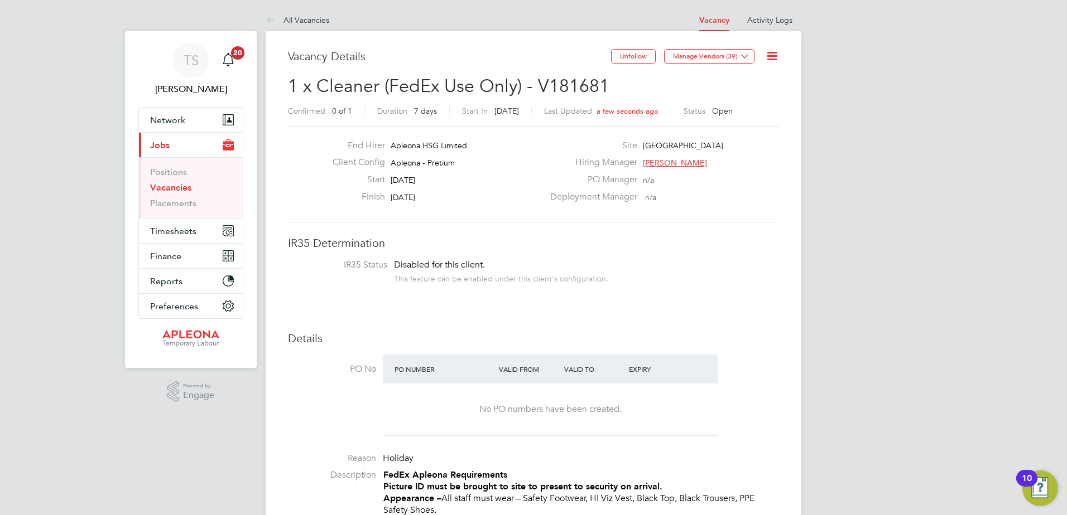
click at [175, 189] on link "Vacancies" at bounding box center [170, 187] width 41 height 11
